Goal: Task Accomplishment & Management: Manage account settings

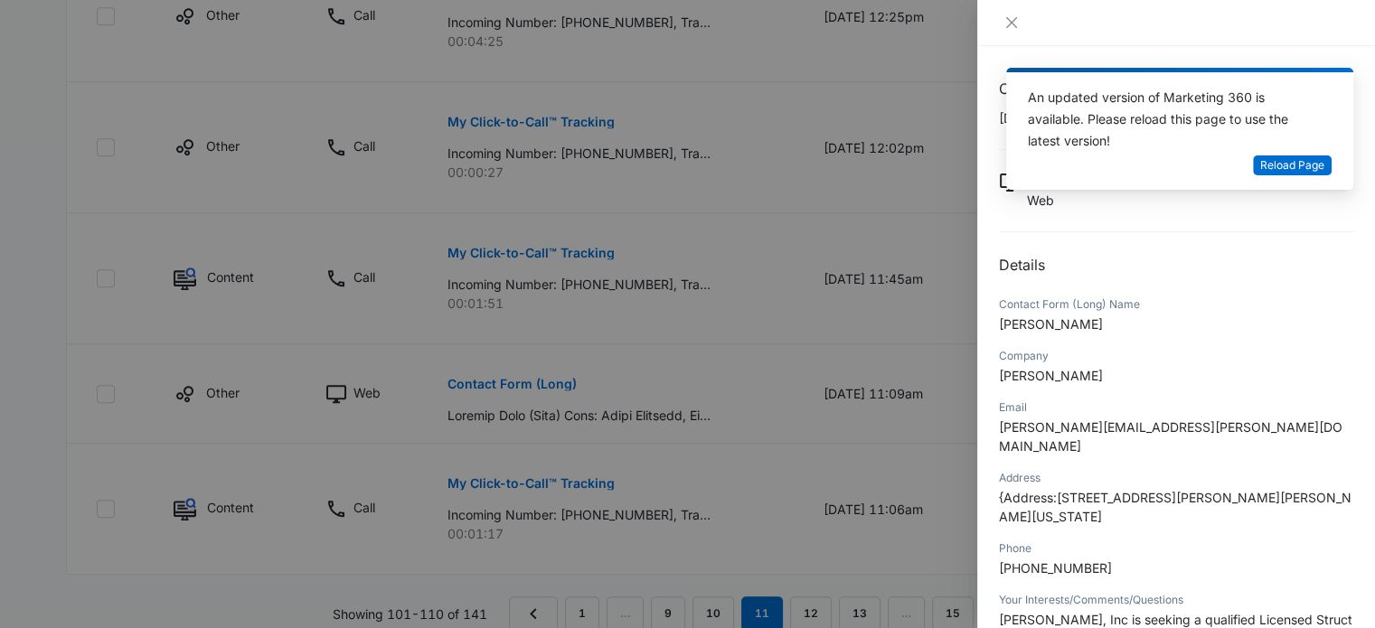
scroll to position [363, 0]
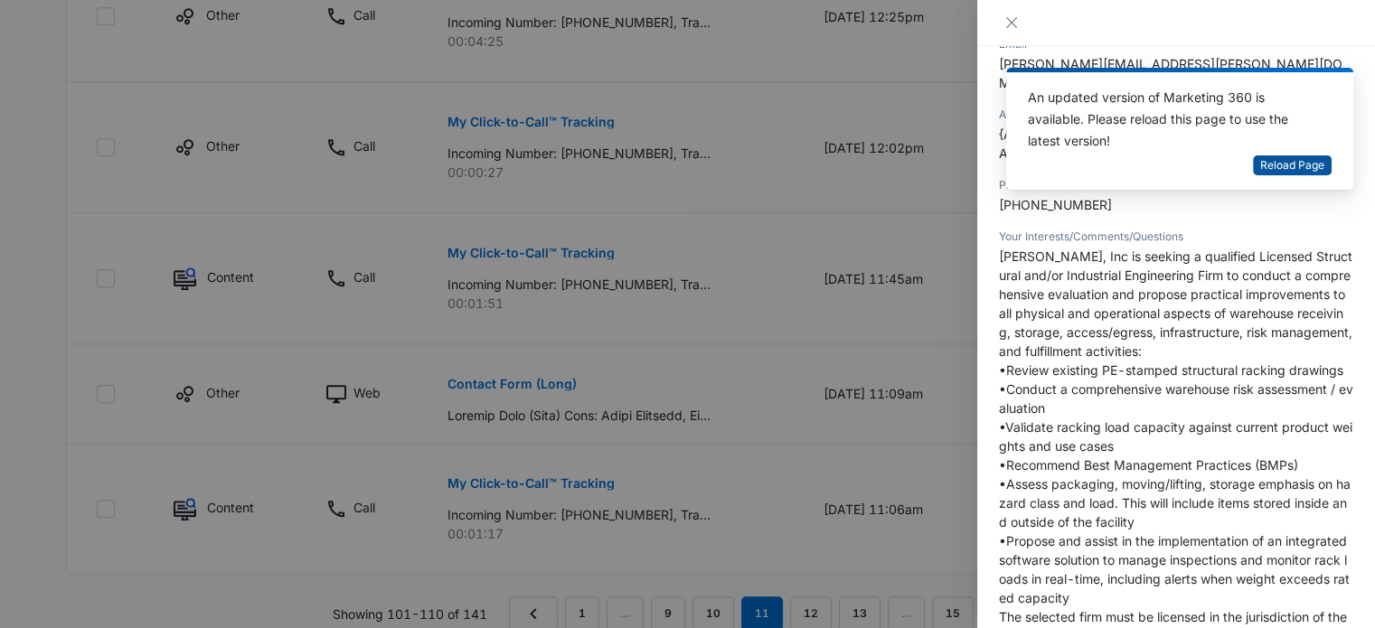
click at [1292, 174] on button "Reload Page" at bounding box center [1292, 165] width 79 height 21
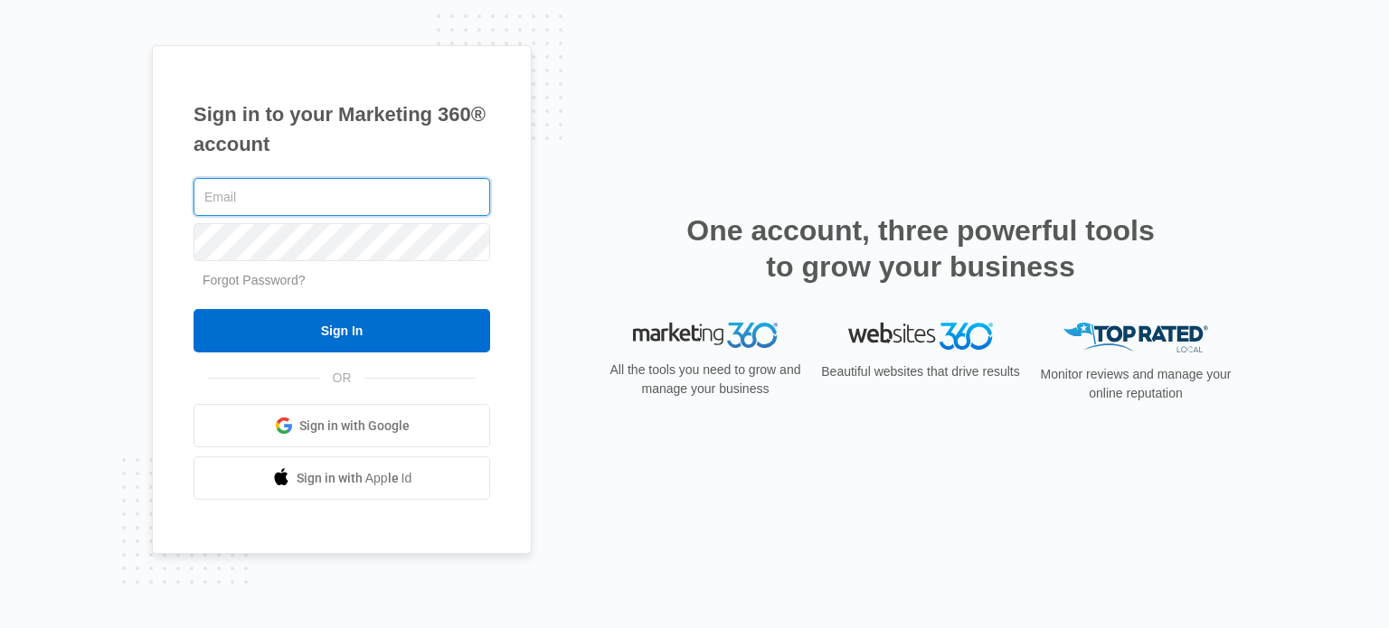
click at [287, 197] on input "text" at bounding box center [341, 197] width 297 height 38
type input "[PERSON_NAME][EMAIL_ADDRESS][DOMAIN_NAME]"
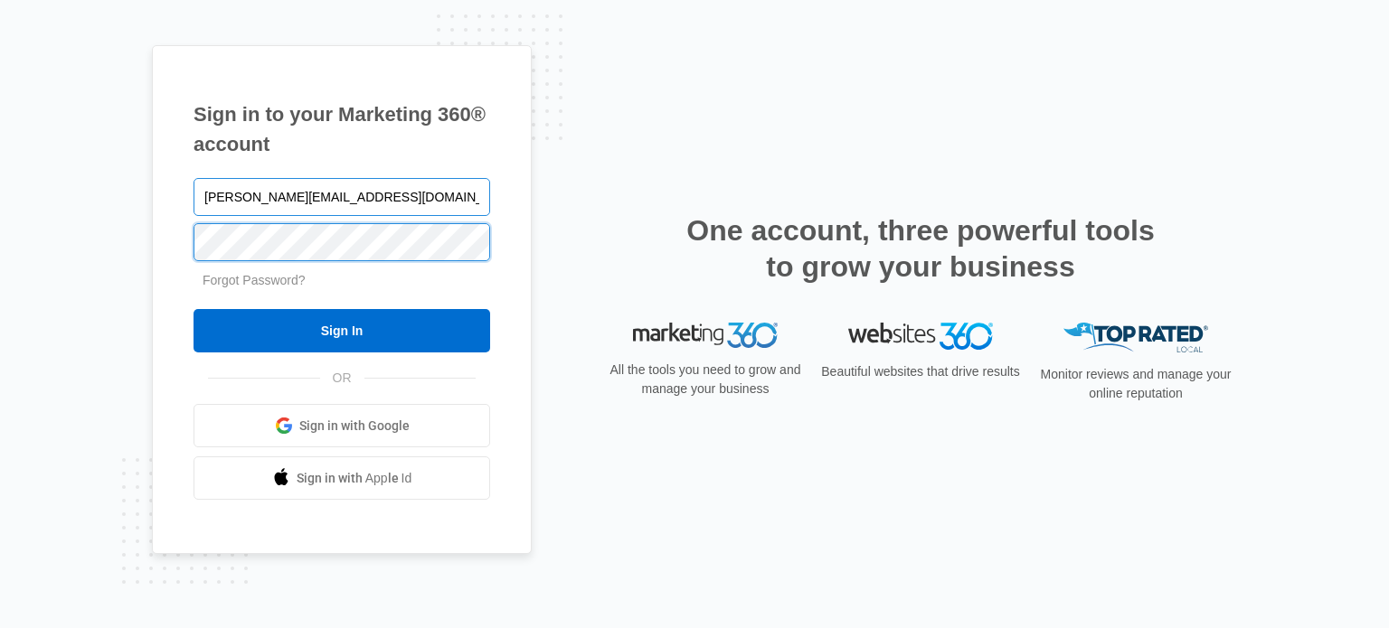
click at [193, 309] on input "Sign In" at bounding box center [341, 330] width 297 height 43
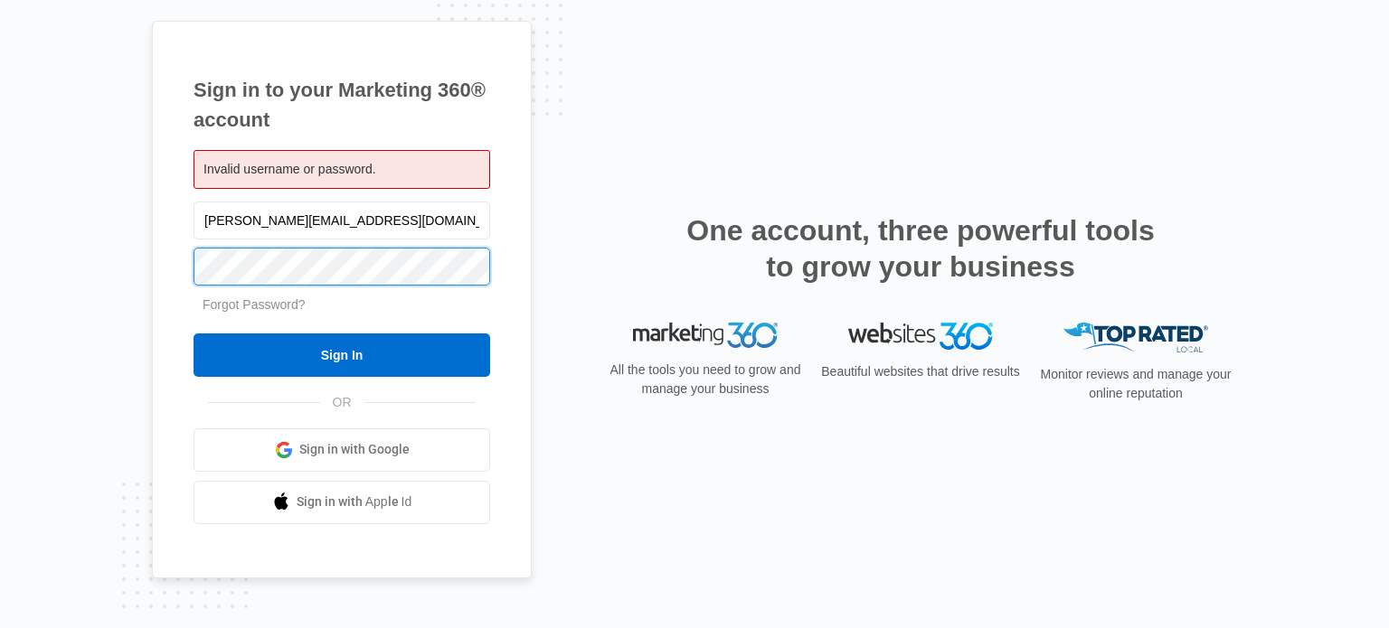
click at [193, 334] on input "Sign In" at bounding box center [341, 355] width 297 height 43
